Goal: Download file/media

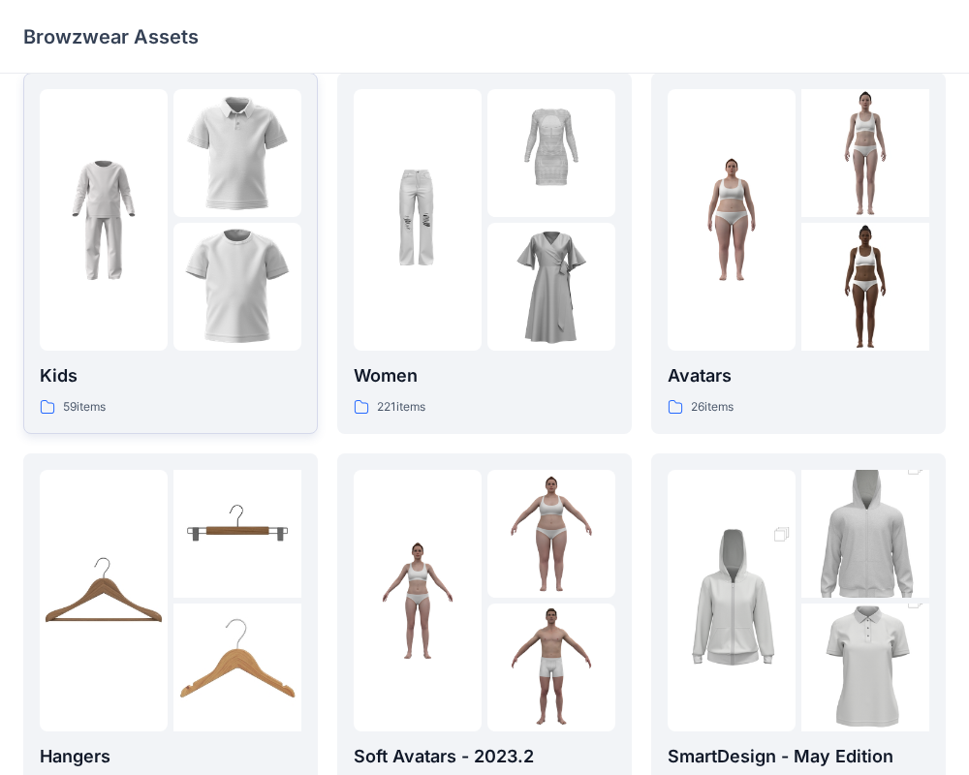
scroll to position [40, 0]
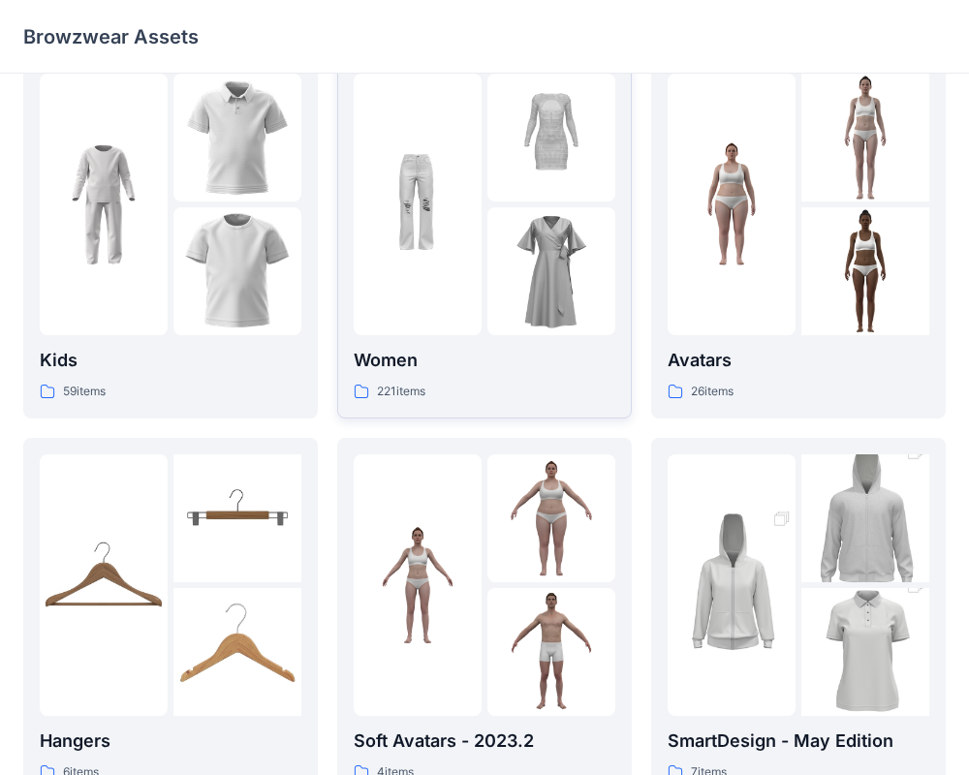
click at [373, 360] on p "Women" at bounding box center [485, 360] width 262 height 27
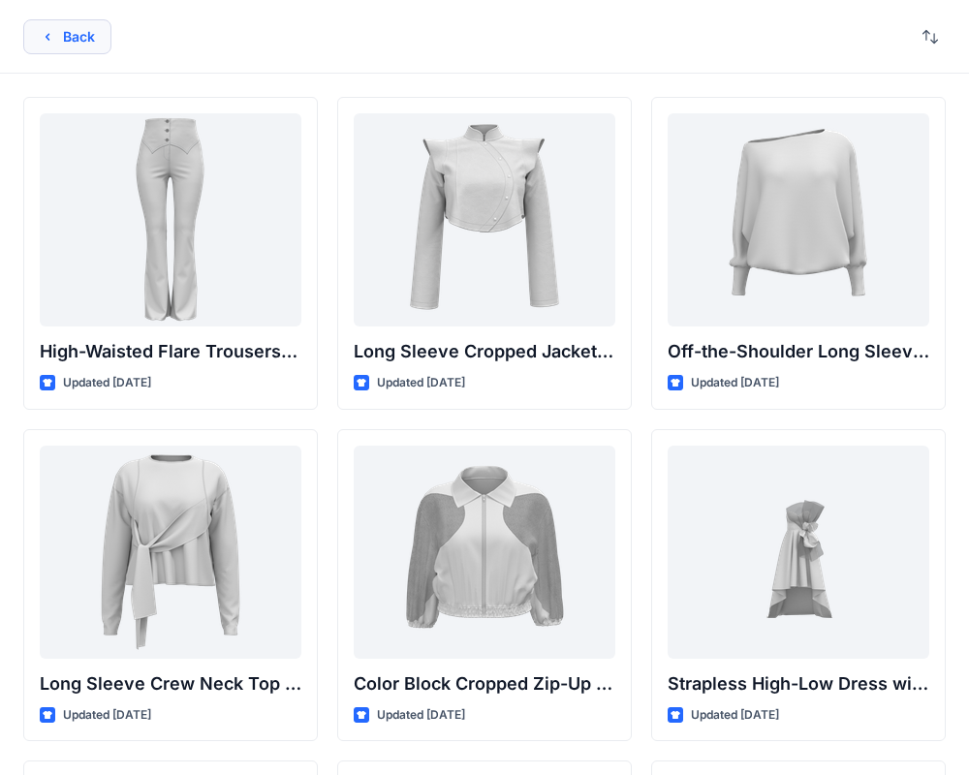
click at [54, 52] on button "Back" at bounding box center [67, 36] width 88 height 35
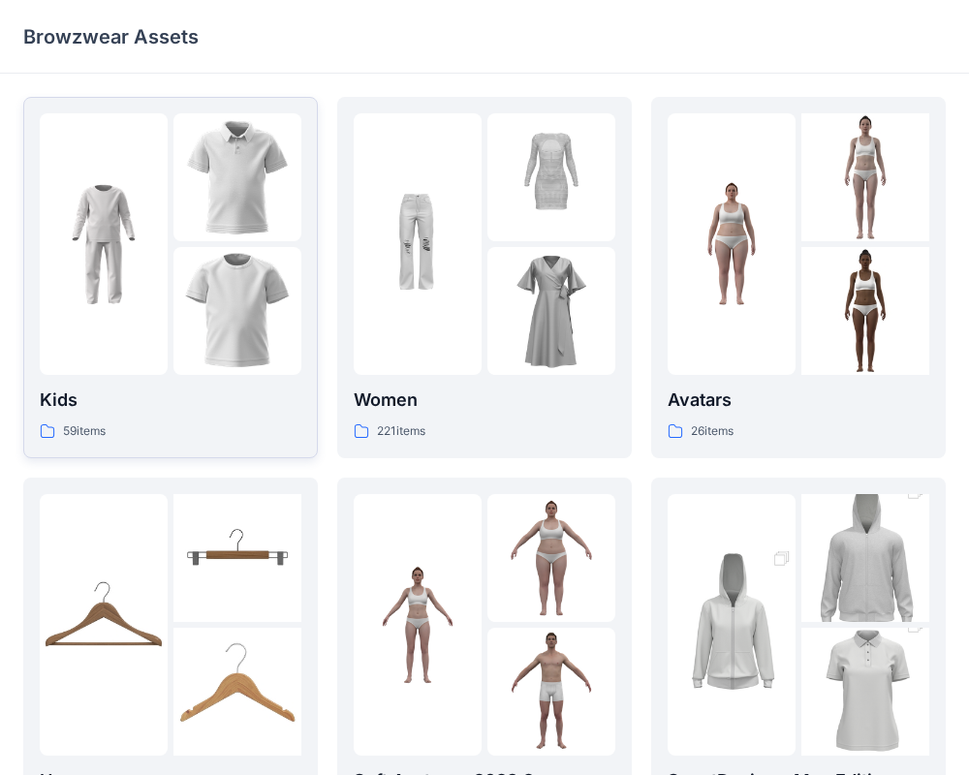
click at [173, 390] on p "Kids" at bounding box center [171, 399] width 262 height 27
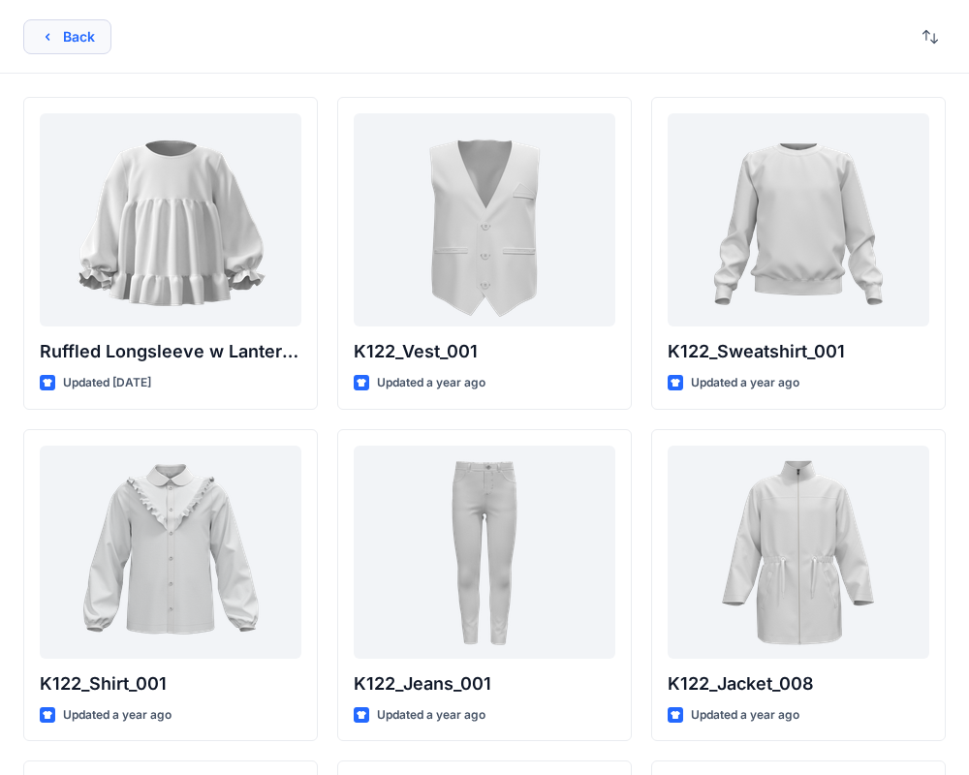
click at [62, 53] on div "Back" at bounding box center [484, 37] width 969 height 74
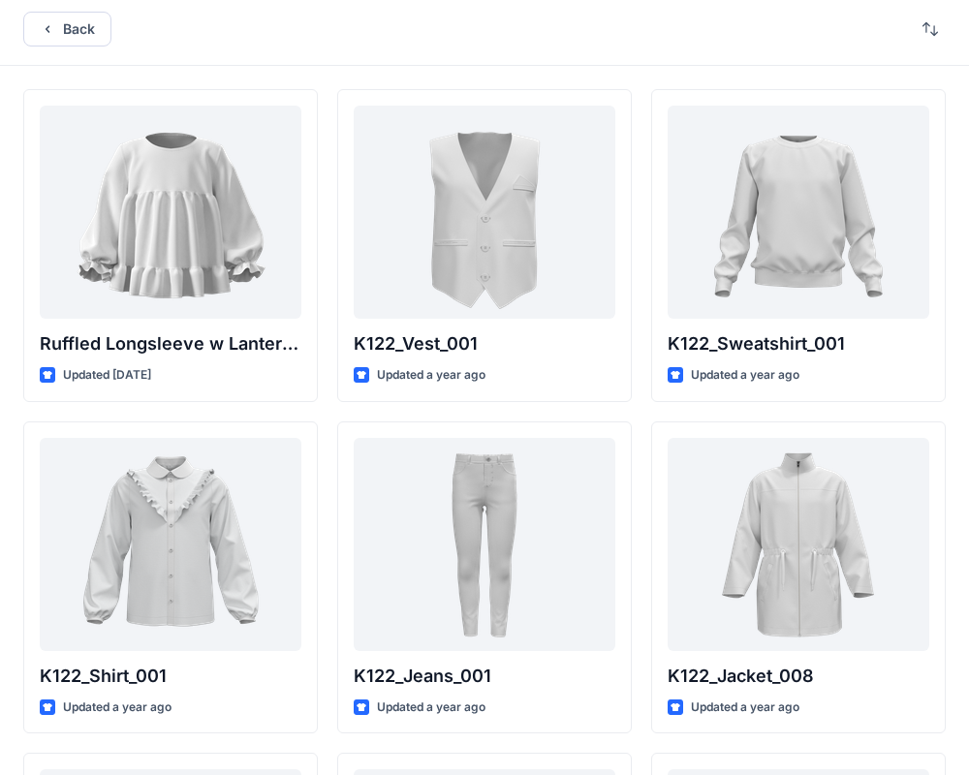
scroll to position [3, 0]
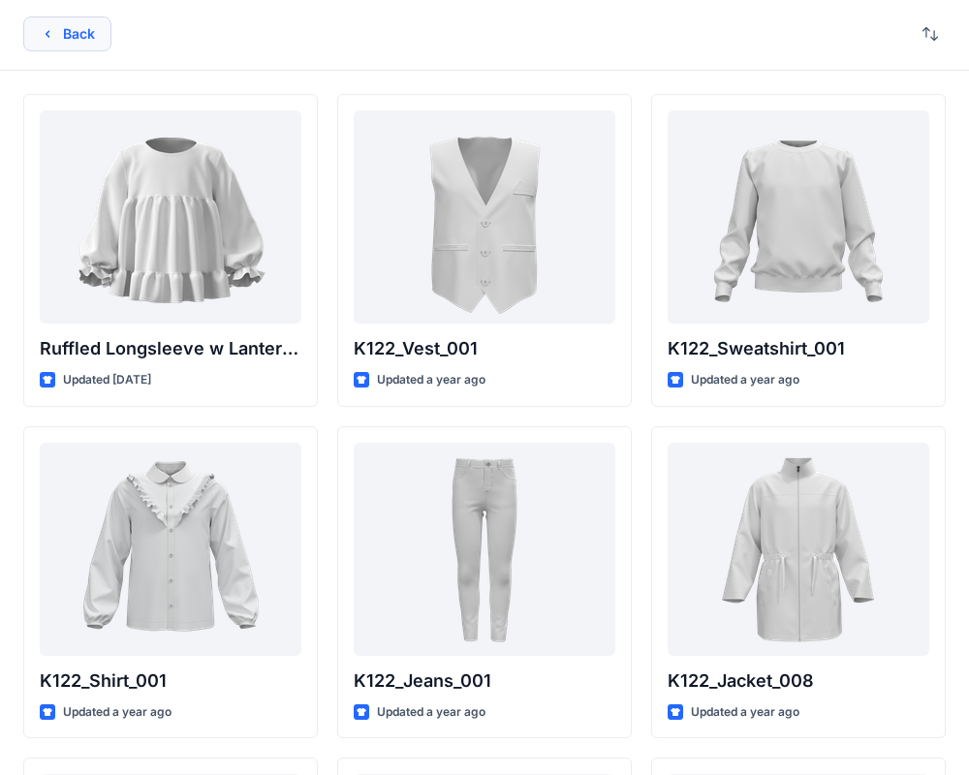
click at [67, 27] on button "Back" at bounding box center [67, 33] width 88 height 35
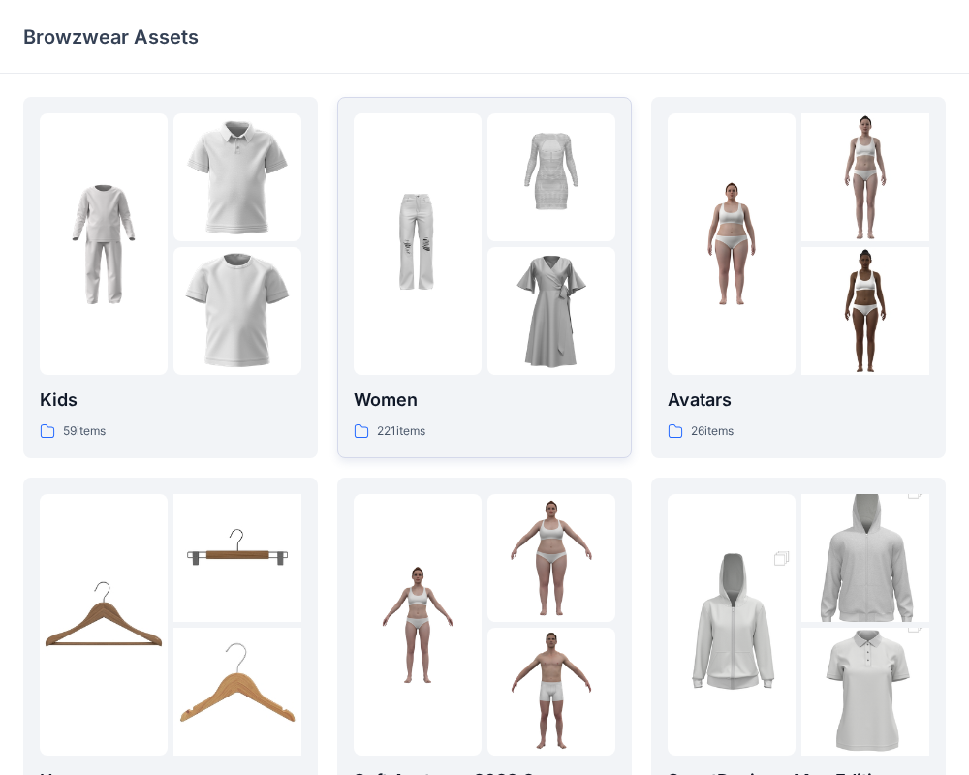
click at [564, 314] on img at bounding box center [551, 311] width 128 height 128
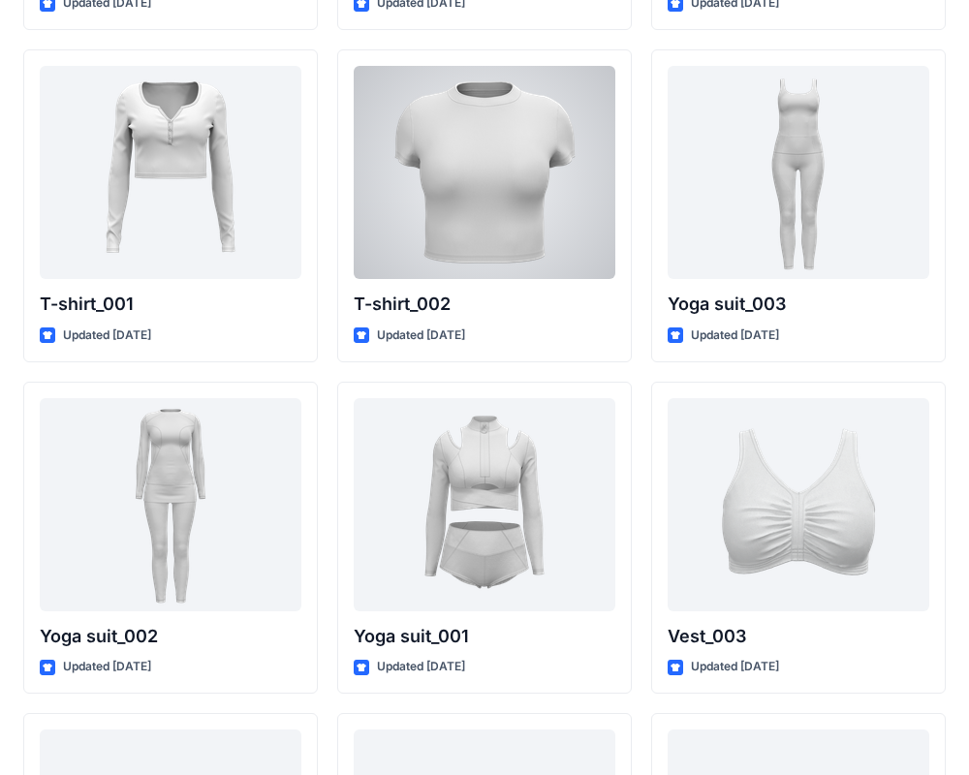
scroll to position [10375, 0]
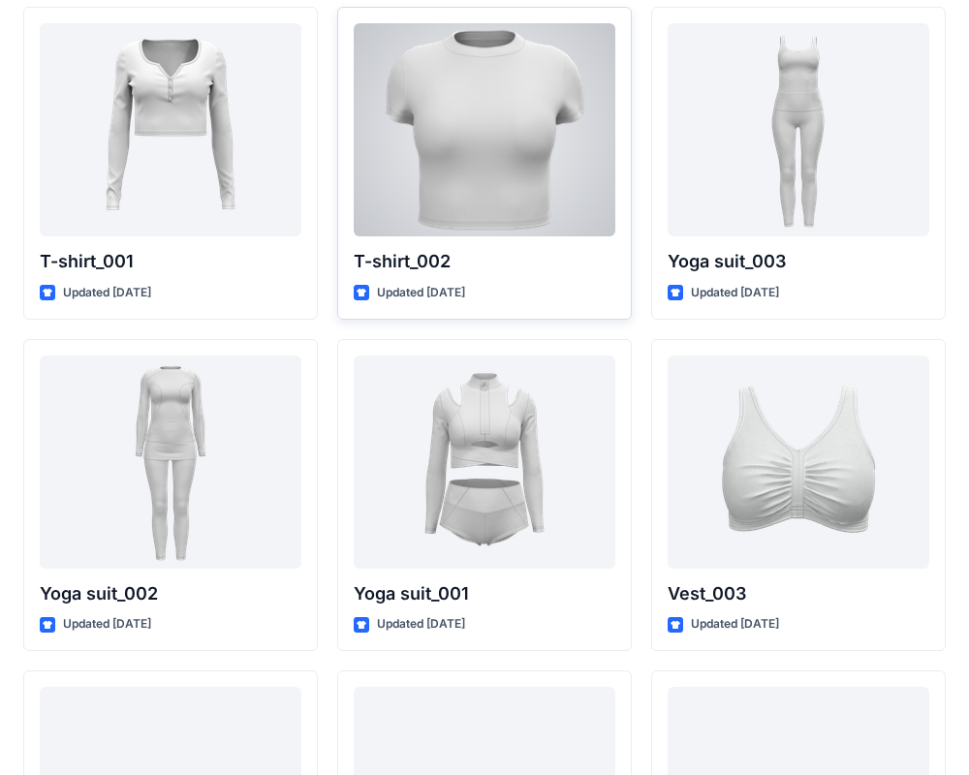
click at [445, 211] on div at bounding box center [485, 129] width 262 height 213
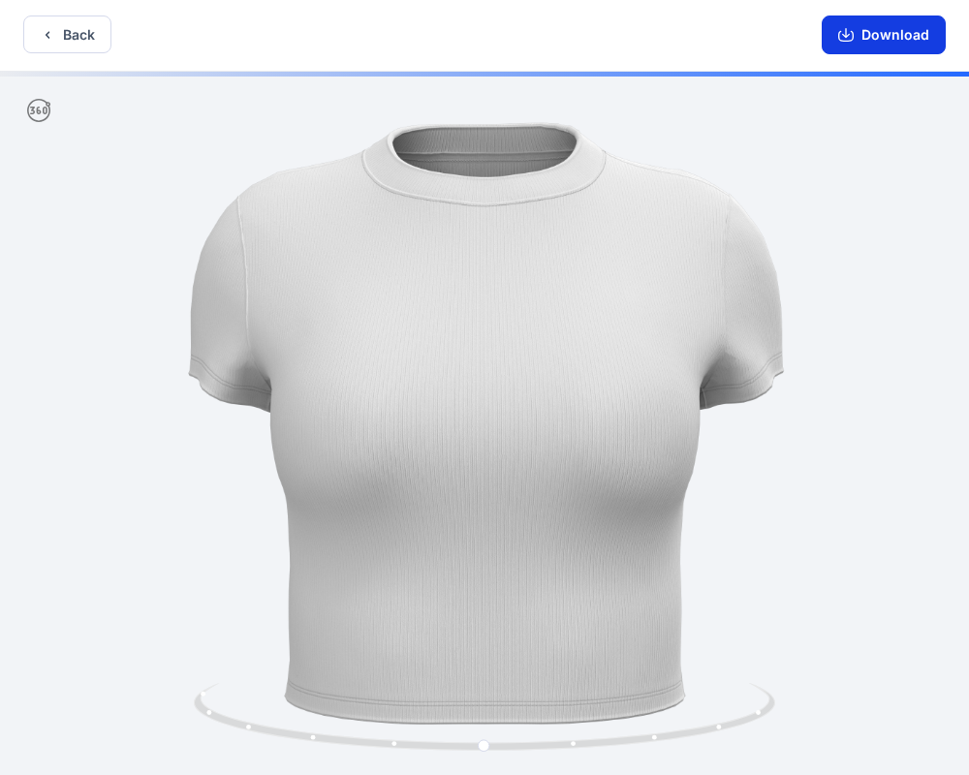
scroll to position [4, 0]
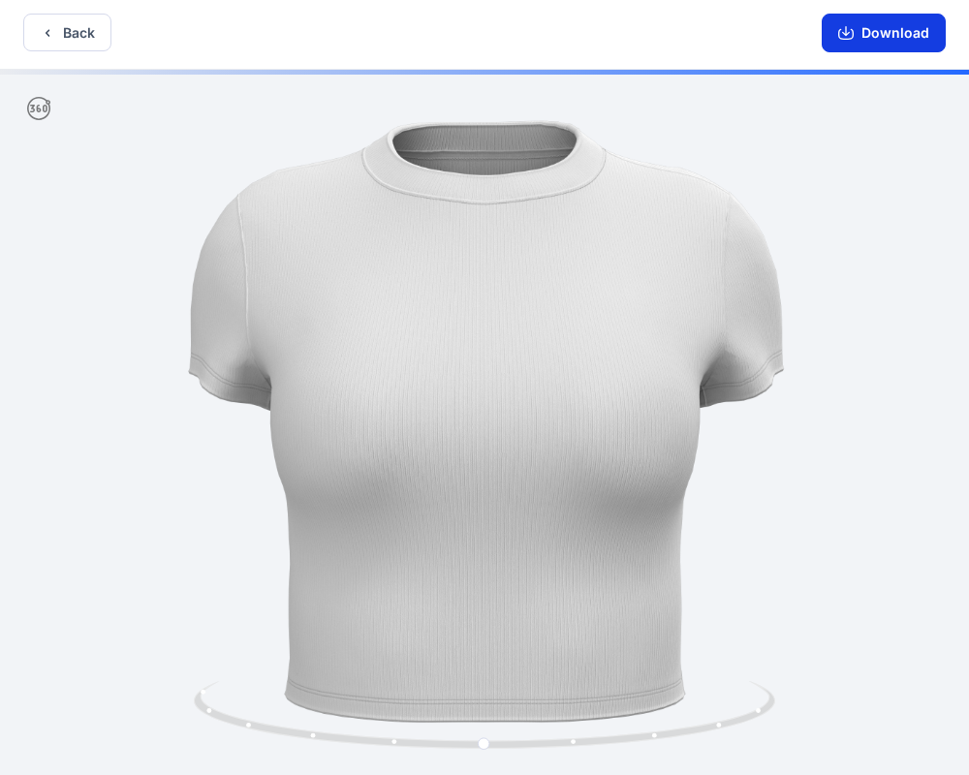
click at [886, 25] on button "Download" at bounding box center [883, 33] width 124 height 39
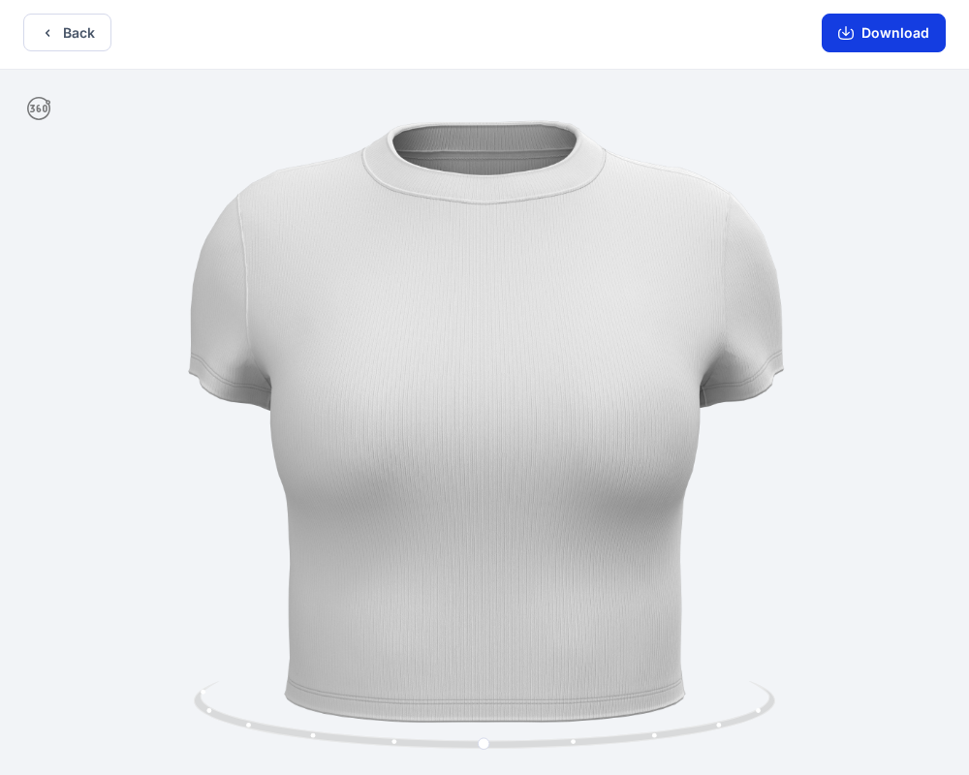
click at [856, 43] on button "Download" at bounding box center [883, 33] width 124 height 39
click at [877, 32] on button "Download" at bounding box center [883, 33] width 124 height 39
